Goal: Task Accomplishment & Management: Manage account settings

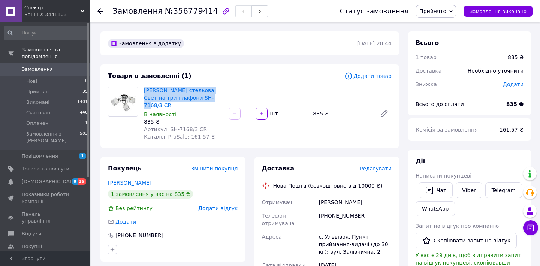
drag, startPoint x: 142, startPoint y: 89, endPoint x: 210, endPoint y: 97, distance: 68.3
click at [210, 97] on div "Люстра стельова Свет на три плафони SH-7168/3 CR В наявності 835 ₴ Артикул: SH-…" at bounding box center [183, 113] width 85 height 57
copy link "[PERSON_NAME] стельова Свет на три плафони SH-7168/3 CR"
drag, startPoint x: 328, startPoint y: 207, endPoint x: 375, endPoint y: 207, distance: 47.6
click at [375, 209] on div "[PHONE_NUMBER]" at bounding box center [355, 219] width 76 height 21
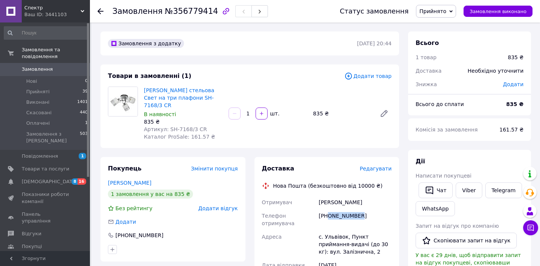
copy div "0934640476"
click at [337, 196] on div "Козакевич Вікторія" at bounding box center [355, 202] width 76 height 13
copy div "Козакевич"
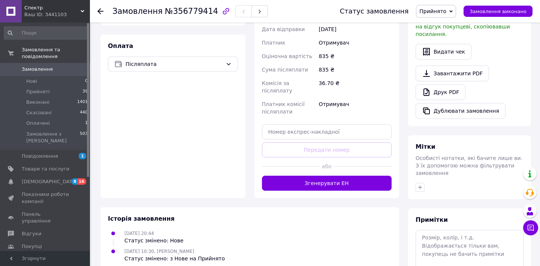
scroll to position [251, 0]
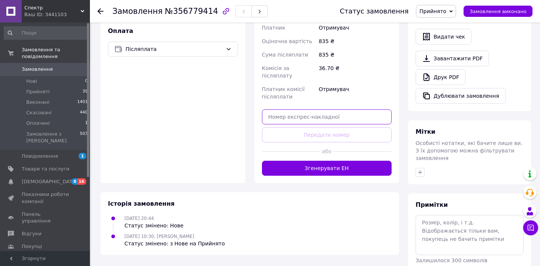
click at [320, 109] on input "text" at bounding box center [327, 116] width 130 height 15
paste input "20451225292588"
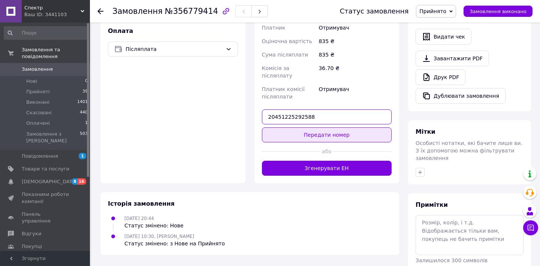
type input "20451225292588"
click at [321, 127] on button "Передати номер" at bounding box center [327, 134] width 130 height 15
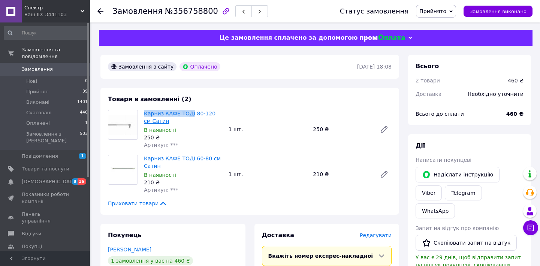
drag, startPoint x: 142, startPoint y: 112, endPoint x: 192, endPoint y: 115, distance: 49.9
click at [192, 115] on div "Карниз КАФЕ ТОДІ 80-120 см Сатин В наявності 250 ₴ Артикул: ***" at bounding box center [183, 129] width 85 height 42
copy link "Карниз КАФЕ ТОДІ"
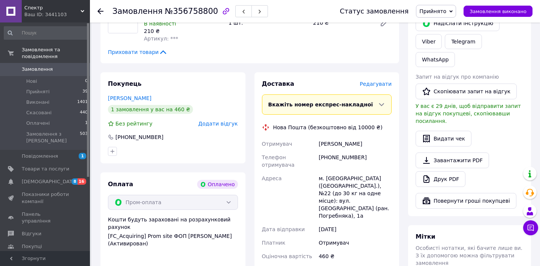
scroll to position [179, 0]
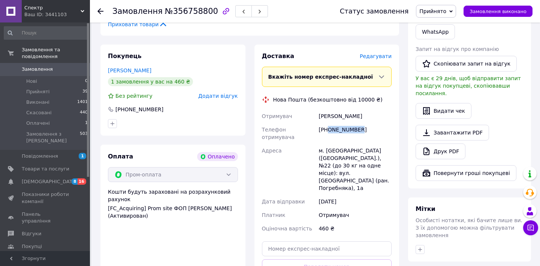
drag, startPoint x: 329, startPoint y: 129, endPoint x: 373, endPoint y: 130, distance: 43.9
click at [373, 130] on div "[PHONE_NUMBER]" at bounding box center [355, 133] width 76 height 21
copy div "0988435245"
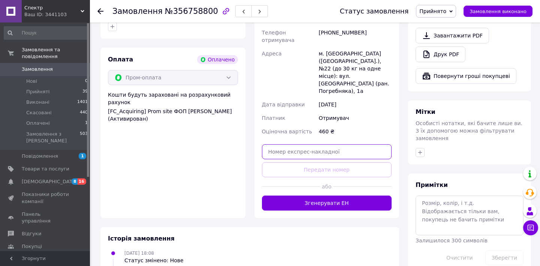
click at [307, 144] on input "text" at bounding box center [327, 151] width 130 height 15
paste input "20451225293585"
type input "20451225293585"
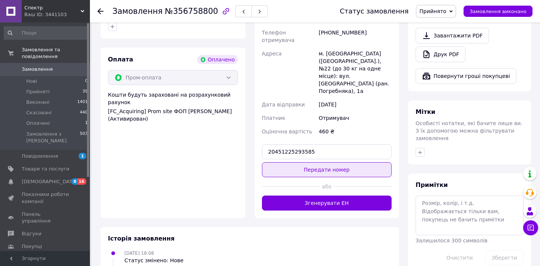
click at [307, 162] on button "Передати номер" at bounding box center [327, 169] width 130 height 15
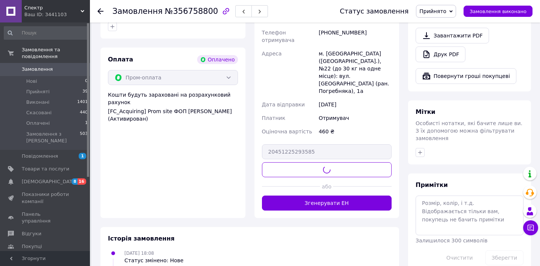
scroll to position [274, 0]
